Goal: Information Seeking & Learning: Learn about a topic

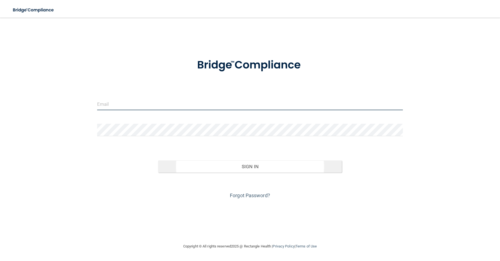
type input "[EMAIL_ADDRESS][DOMAIN_NAME]"
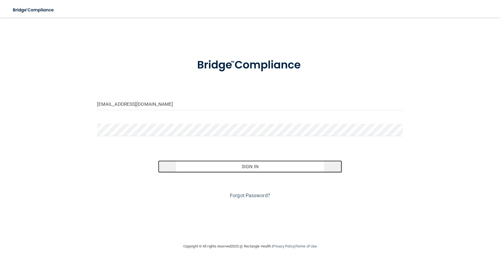
click at [257, 165] on button "Sign In" at bounding box center [250, 166] width 184 height 12
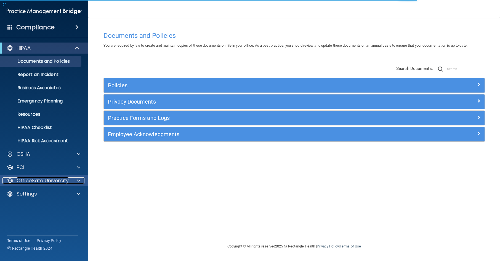
click at [31, 178] on p "OfficeSafe University" at bounding box center [43, 180] width 52 height 7
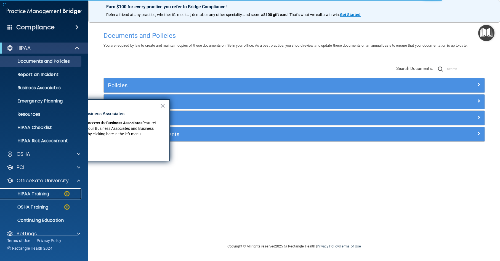
click at [37, 196] on p "HIPAA Training" at bounding box center [27, 194] width 46 height 6
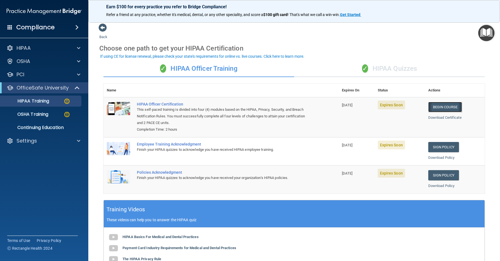
click at [445, 108] on link "Begin Course" at bounding box center [446, 107] width 34 height 10
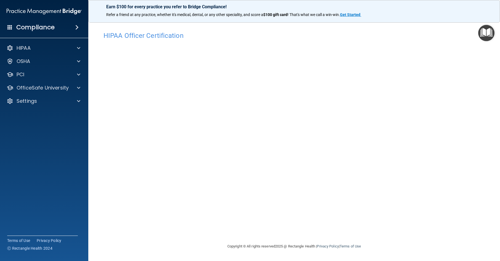
click at [367, 233] on div "HIPAA Officer Certification This course doesn’t expire until [DATE]. Are you su…" at bounding box center [294, 136] width 390 height 214
click at [397, 247] on footer "Copyright © All rights reserved 2025 @ Rectangle Health | Privacy Policy | Term…" at bounding box center [294, 246] width 390 height 18
